Goal: Task Accomplishment & Management: Use online tool/utility

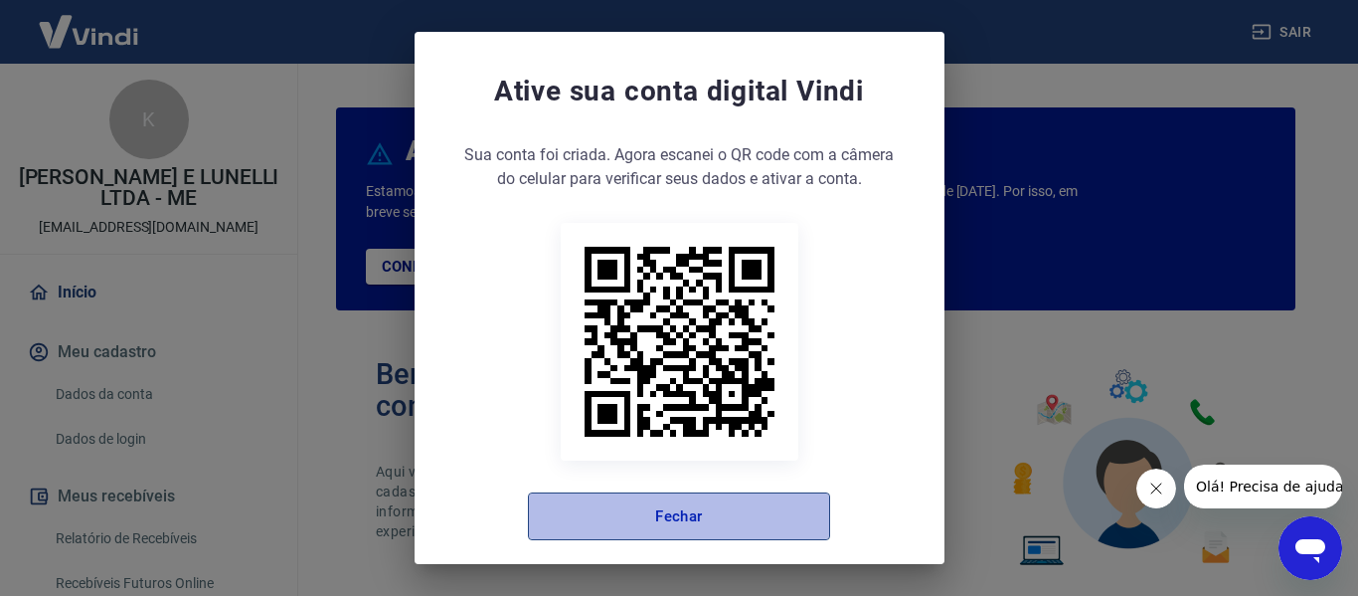
click at [710, 529] on button "Fechar" at bounding box center [679, 516] width 302 height 48
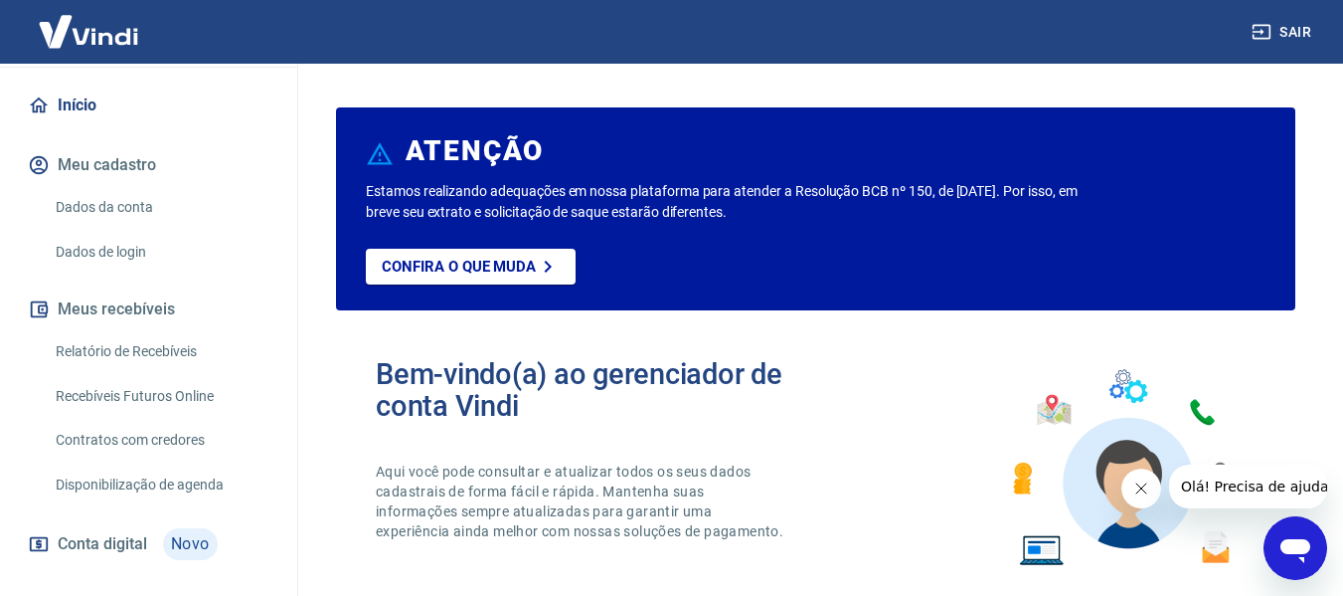
scroll to position [199, 0]
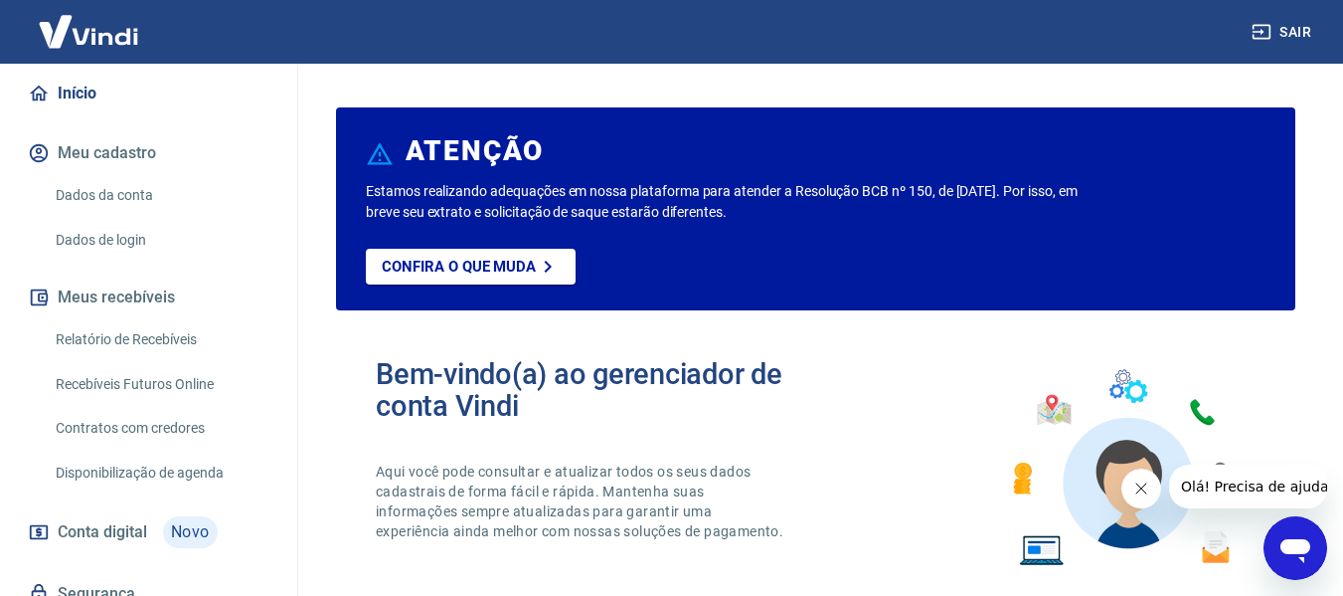
click at [168, 337] on link "Relatório de Recebíveis" at bounding box center [161, 339] width 226 height 41
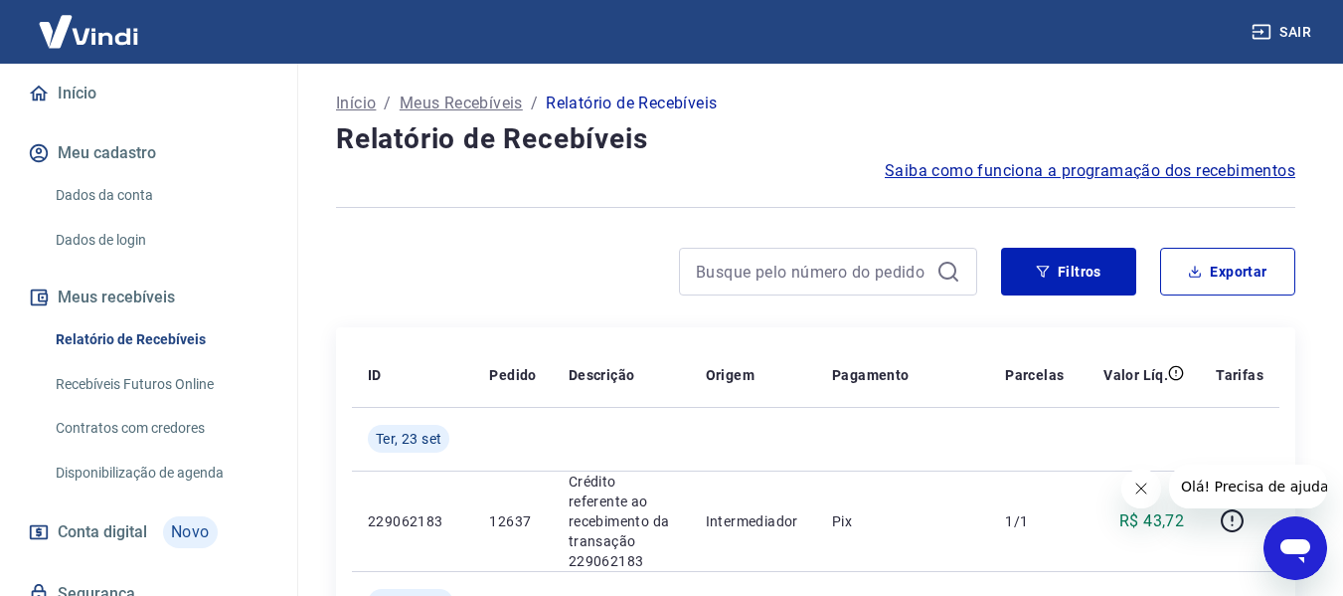
click at [187, 379] on link "Recebíveis Futuros Online" at bounding box center [161, 384] width 226 height 41
